Goal: Task Accomplishment & Management: Manage account settings

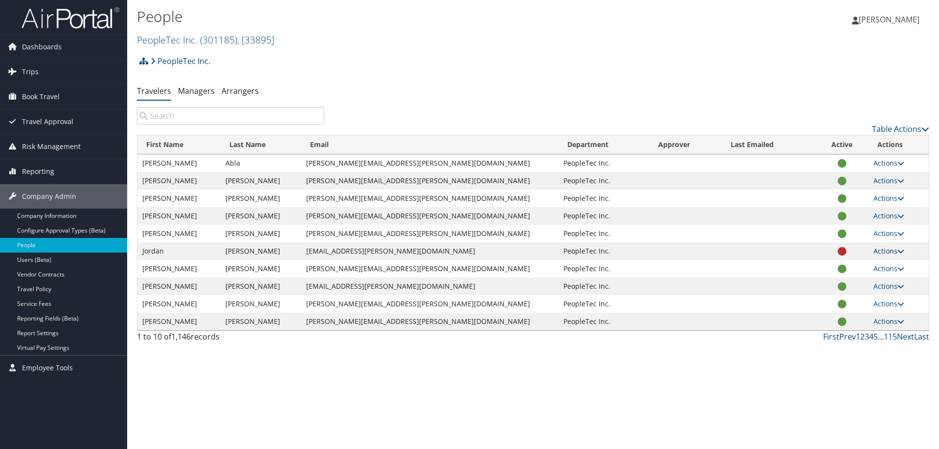
click at [886, 251] on link "Actions" at bounding box center [888, 250] width 31 height 9
click at [202, 91] on link "Managers" at bounding box center [196, 91] width 37 height 11
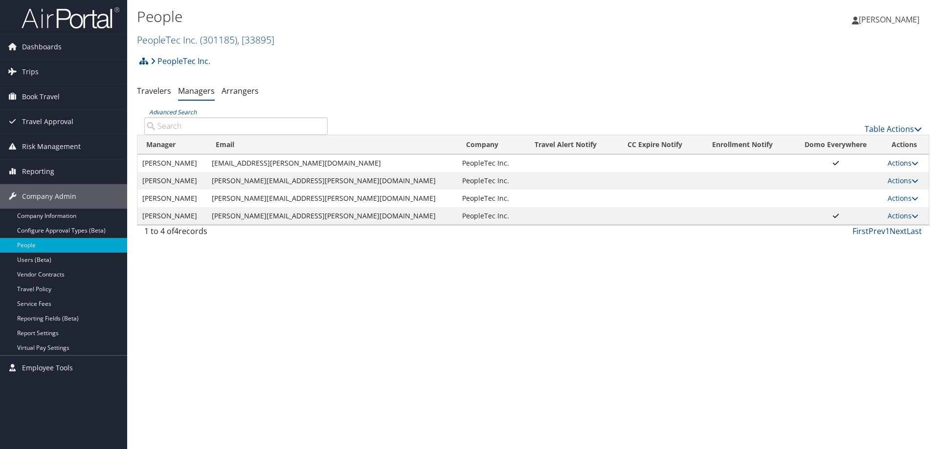
click at [896, 163] on link "Actions" at bounding box center [902, 162] width 31 height 9
click at [906, 194] on link "Edit" at bounding box center [912, 194] width 60 height 17
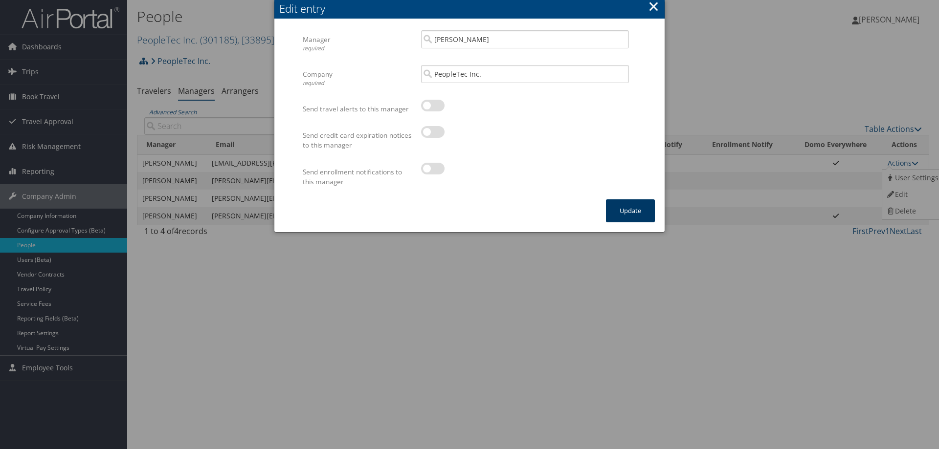
click at [630, 208] on button "Update" at bounding box center [630, 210] width 49 height 23
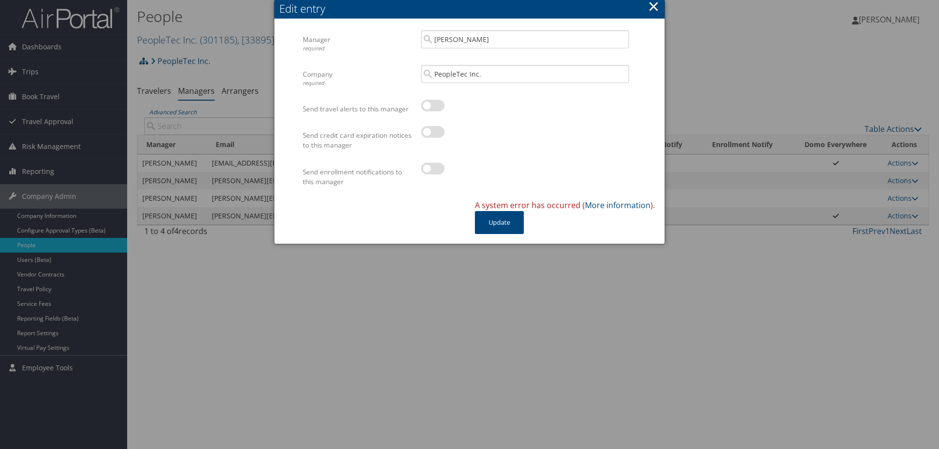
click at [652, 9] on button "×" at bounding box center [653, 7] width 11 height 20
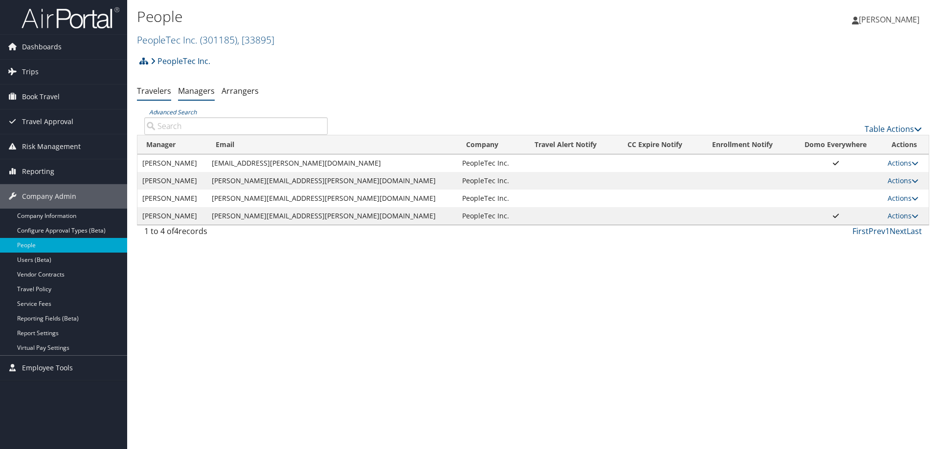
click at [153, 91] on link "Travelers" at bounding box center [154, 91] width 34 height 11
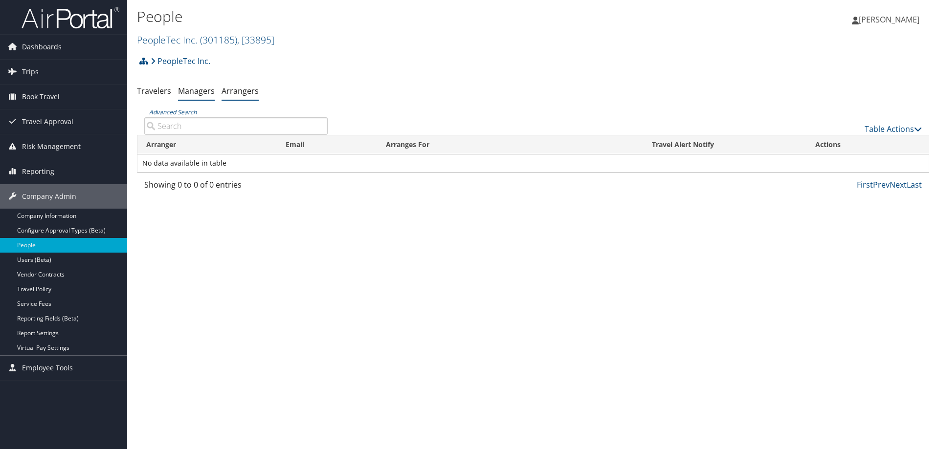
drag, startPoint x: 181, startPoint y: 92, endPoint x: 192, endPoint y: 93, distance: 10.8
click at [192, 93] on ul "Travelers Managers Arrangers" at bounding box center [533, 92] width 792 height 18
click at [197, 97] on li "Managers" at bounding box center [196, 92] width 37 height 18
click at [196, 93] on link "Managers" at bounding box center [196, 91] width 37 height 11
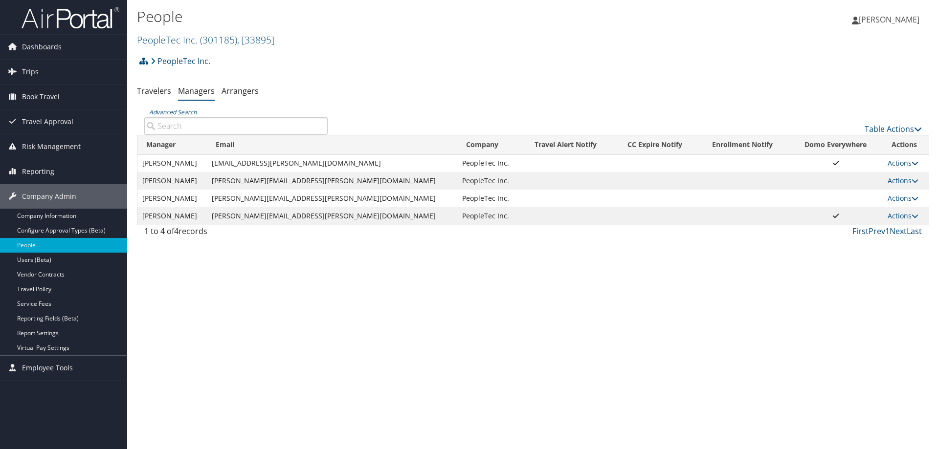
click at [911, 165] on icon at bounding box center [914, 163] width 7 height 7
click at [906, 177] on link "User Settings" at bounding box center [912, 178] width 60 height 17
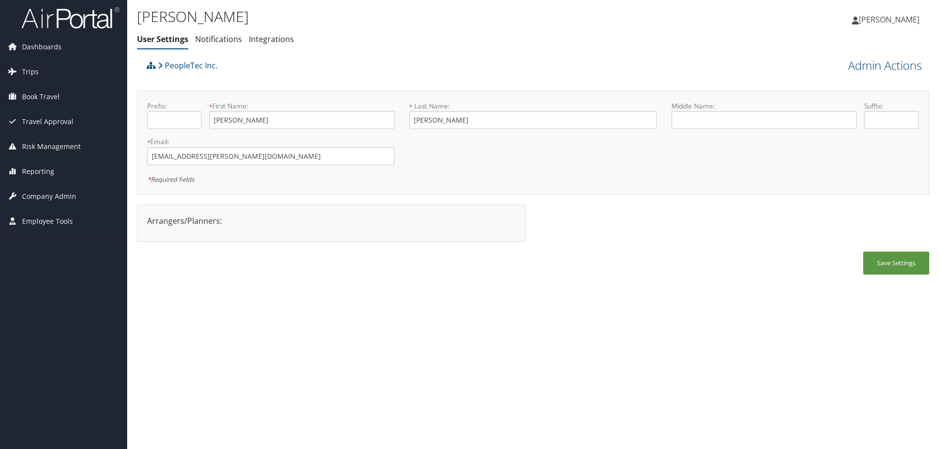
type input "[PERSON_NAME]"
click at [234, 117] on input "[PERSON_NAME]" at bounding box center [301, 120] width 185 height 18
type input "[PERSON_NAME] [PERSON_NAME]"
click at [892, 257] on button "Save Settings" at bounding box center [896, 263] width 66 height 23
click at [66, 195] on span "Company Admin" at bounding box center [49, 196] width 54 height 24
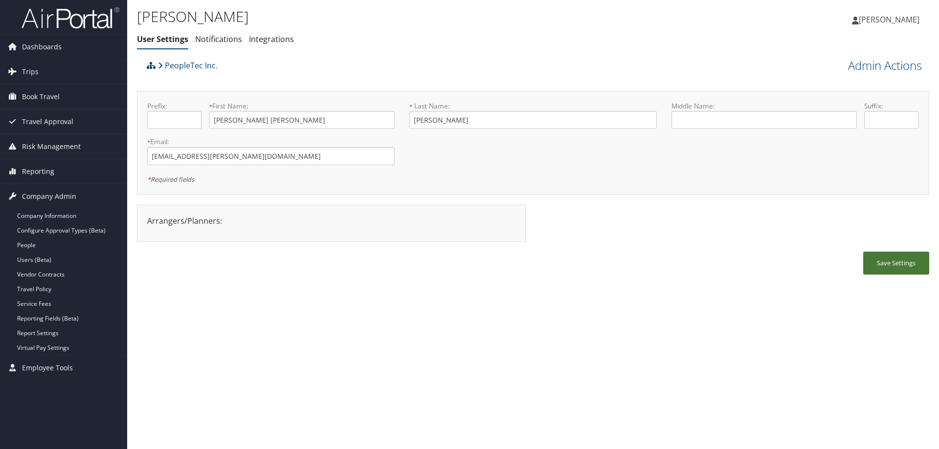
click at [894, 266] on button "Save Settings" at bounding box center [896, 263] width 66 height 23
click at [45, 257] on link "Users (Beta)" at bounding box center [63, 260] width 127 height 15
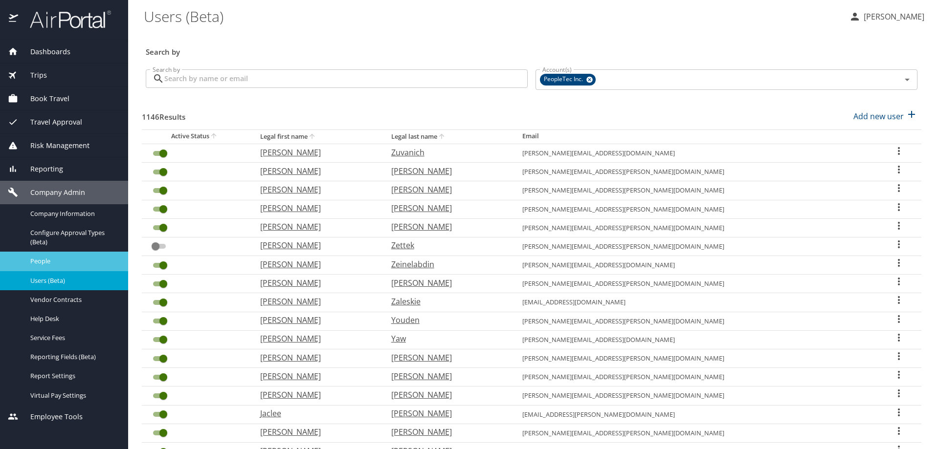
click at [50, 261] on span "People" at bounding box center [73, 261] width 86 height 9
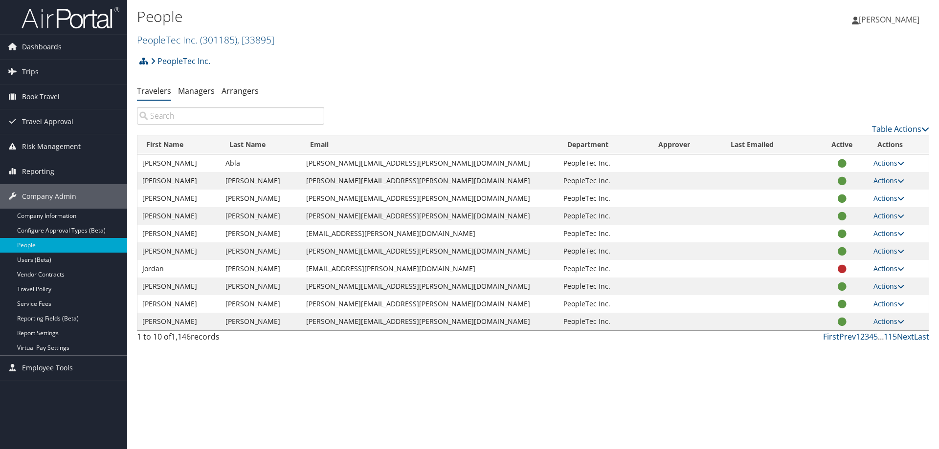
click at [897, 268] on icon at bounding box center [900, 268] width 7 height 7
click at [196, 95] on link "Managers" at bounding box center [196, 91] width 37 height 11
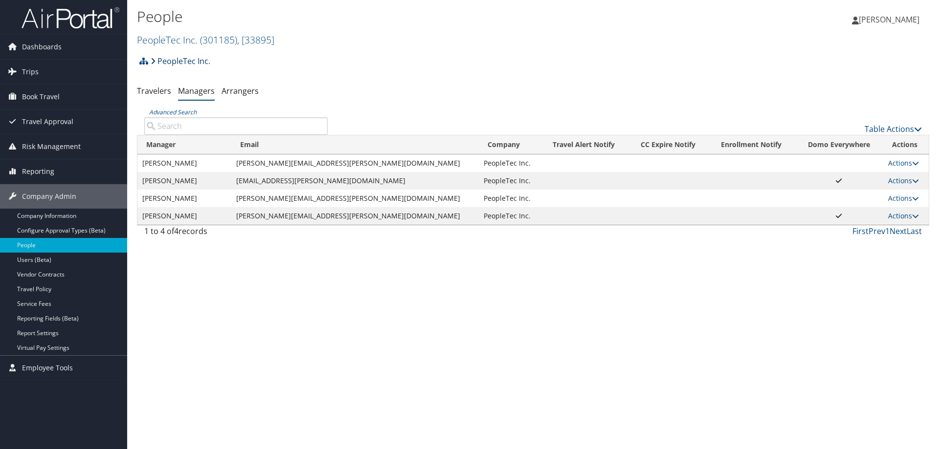
click at [177, 61] on link "PeopleTec Inc." at bounding box center [181, 61] width 60 height 20
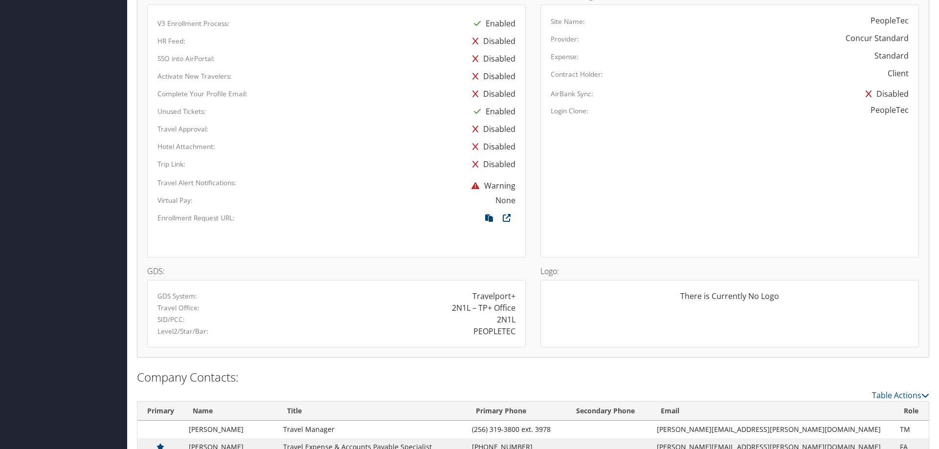
scroll to position [533, 0]
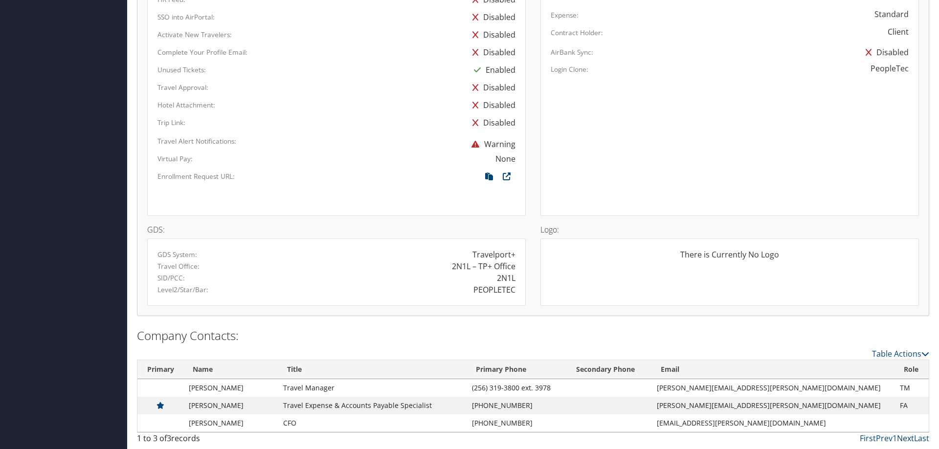
click at [904, 440] on link "Next" at bounding box center [905, 438] width 17 height 11
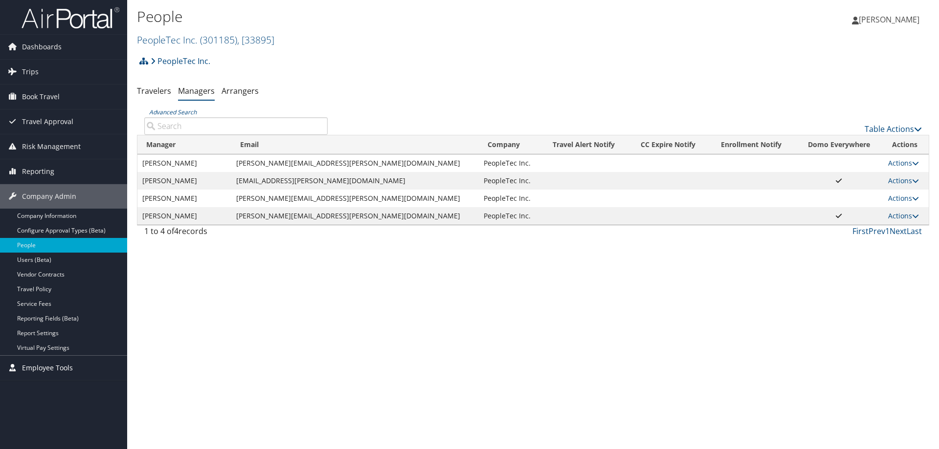
click at [63, 372] on span "Employee Tools" at bounding box center [47, 368] width 51 height 24
